Goal: Information Seeking & Learning: Learn about a topic

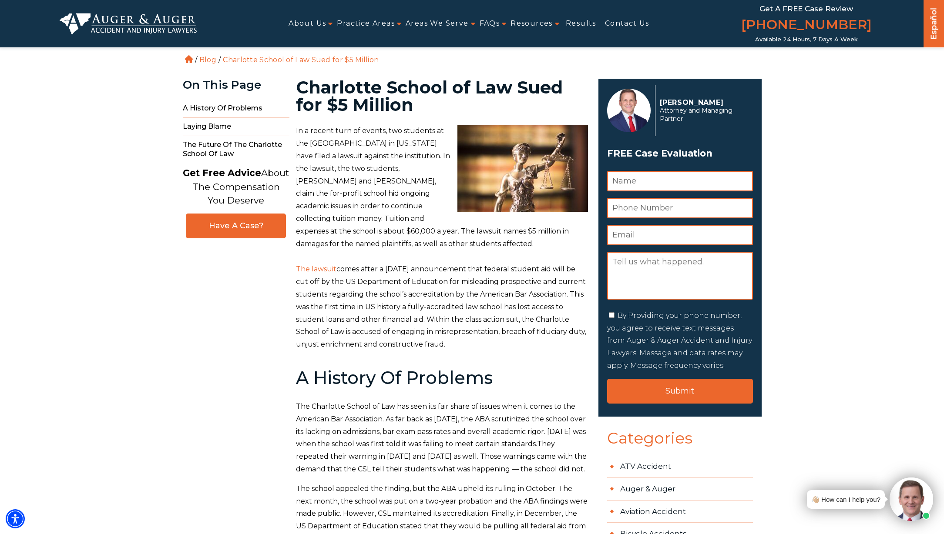
click at [336, 243] on span "In a recent turn of events, two students at the Charlotte School of Law in Nort…" at bounding box center [432, 187] width 273 height 121
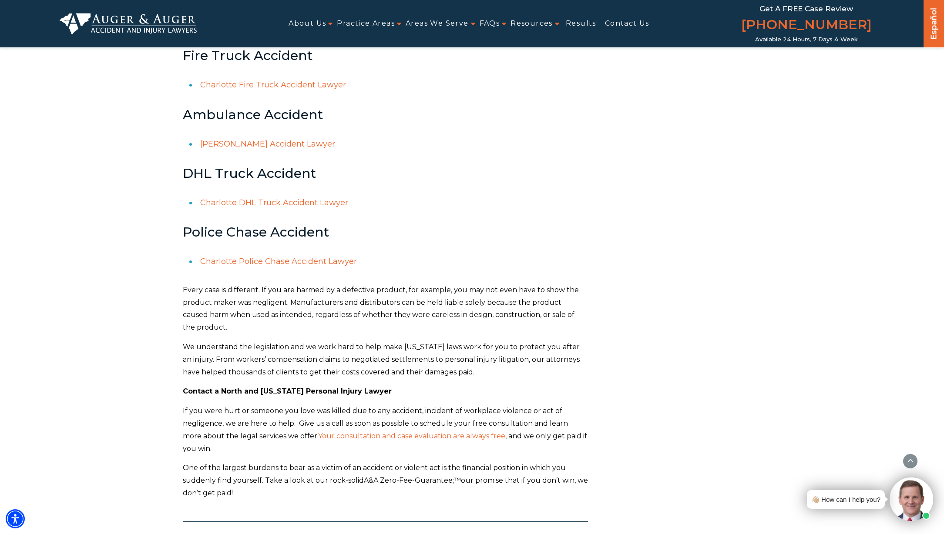
scroll to position [8693, 0]
